Goal: Find specific page/section: Find specific page/section

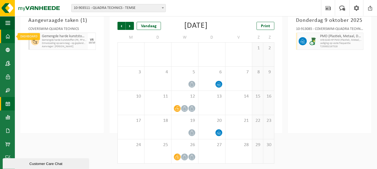
click at [8, 35] on span at bounding box center [7, 36] width 5 height 13
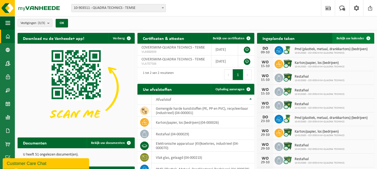
click at [359, 38] on span "Bekijk uw kalender" at bounding box center [350, 39] width 28 height 4
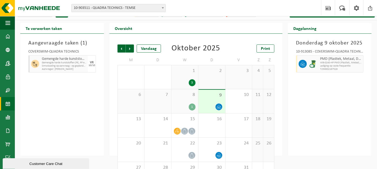
scroll to position [27, 0]
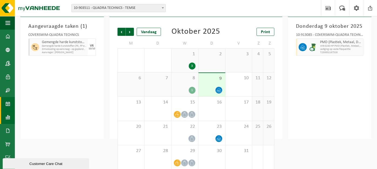
click at [8, 117] on span at bounding box center [7, 117] width 5 height 13
